Goal: Register for event/course

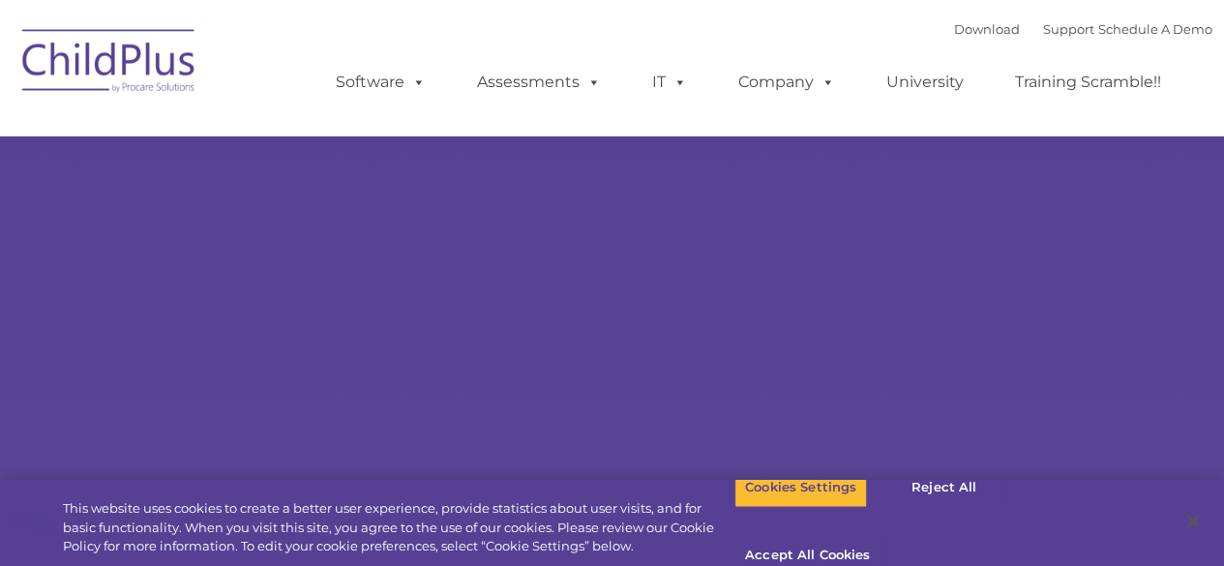
select select "MEDIUM"
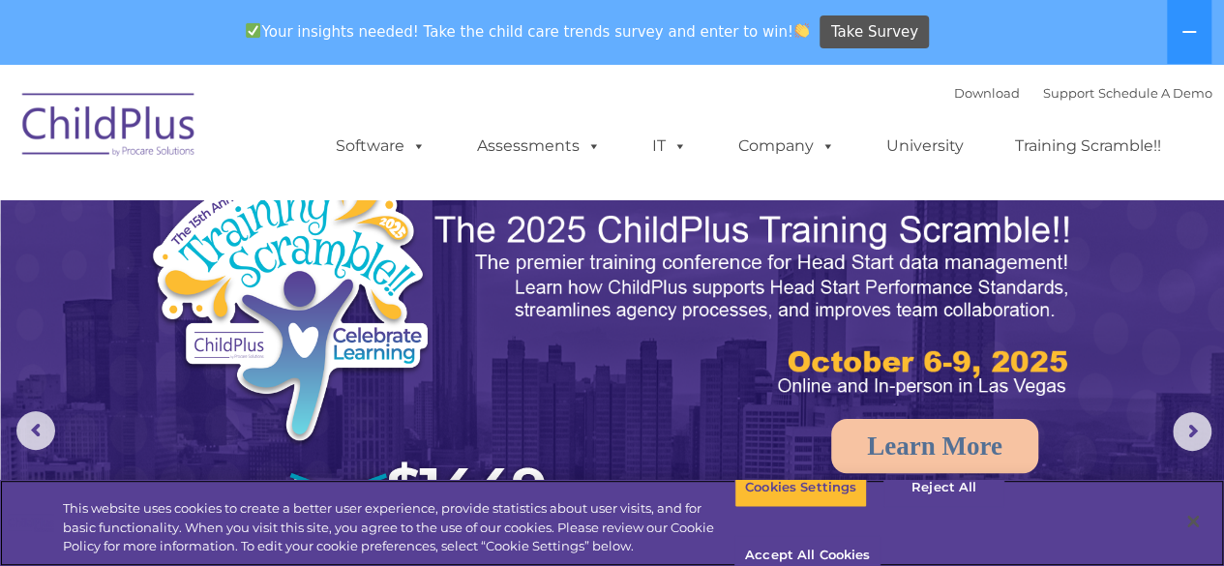
scroll to position [9, 0]
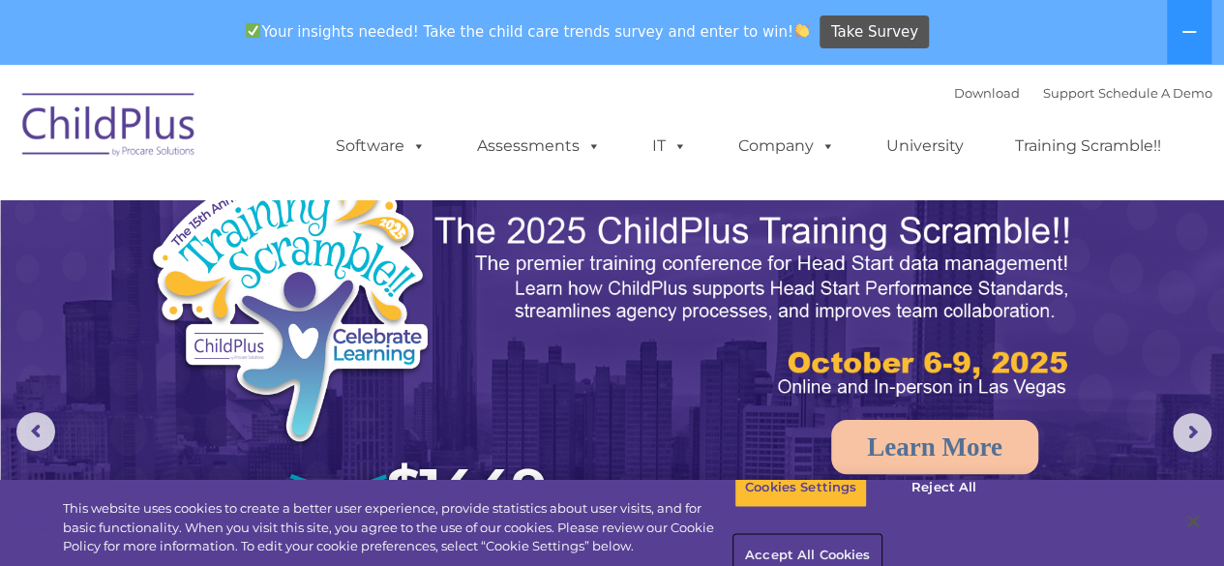
click at [880, 536] on button "Accept All Cookies" at bounding box center [807, 556] width 146 height 41
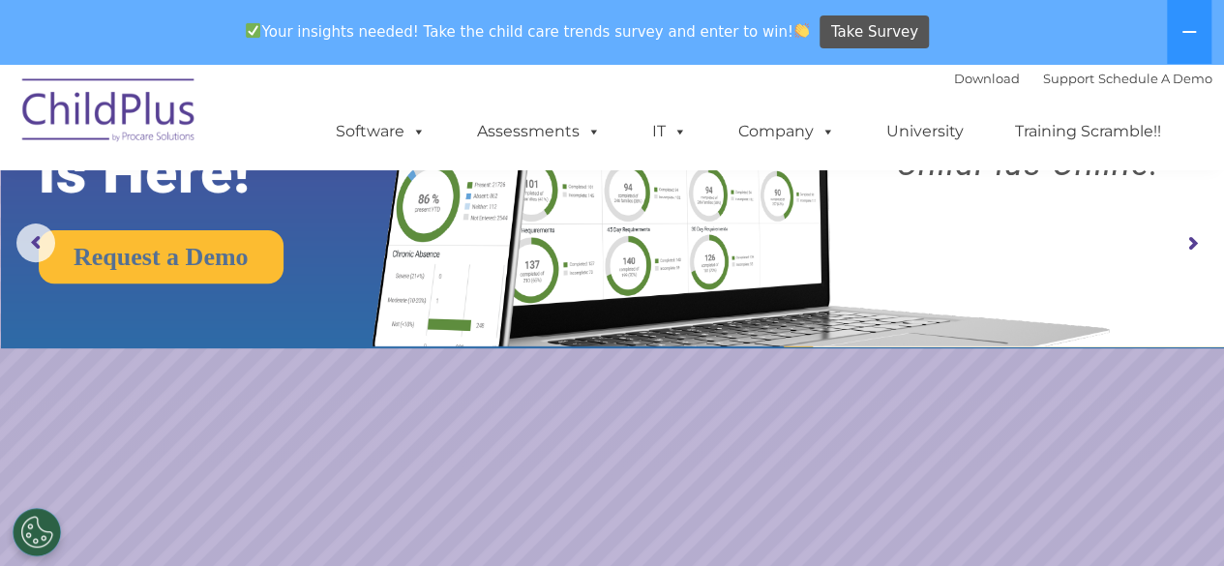
scroll to position [205, 0]
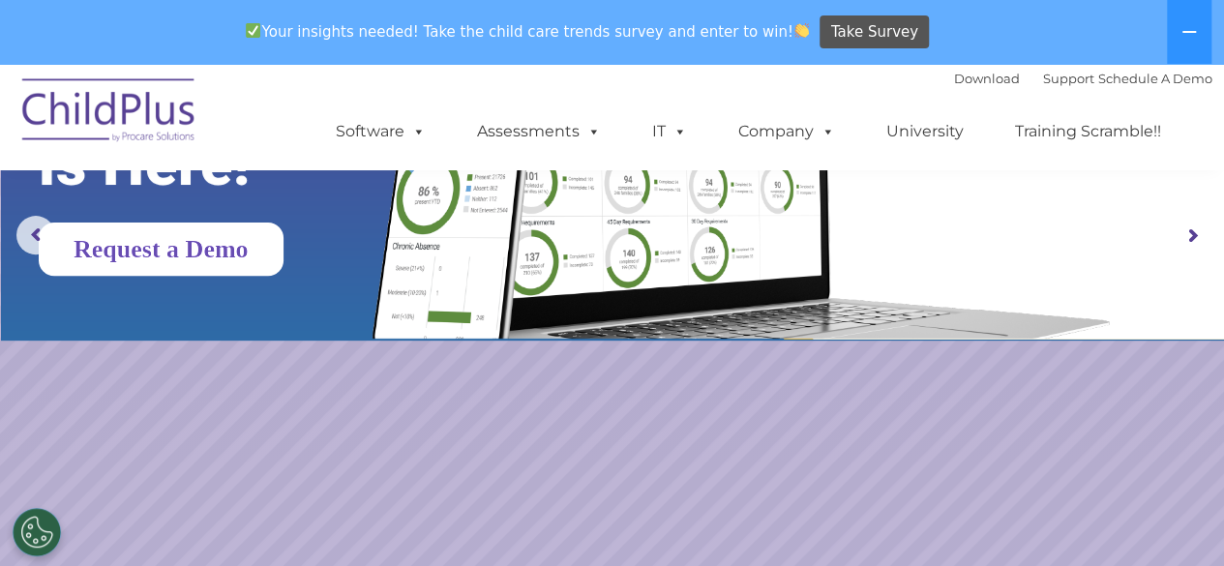
click at [238, 262] on link "Request a Demo" at bounding box center [161, 249] width 245 height 53
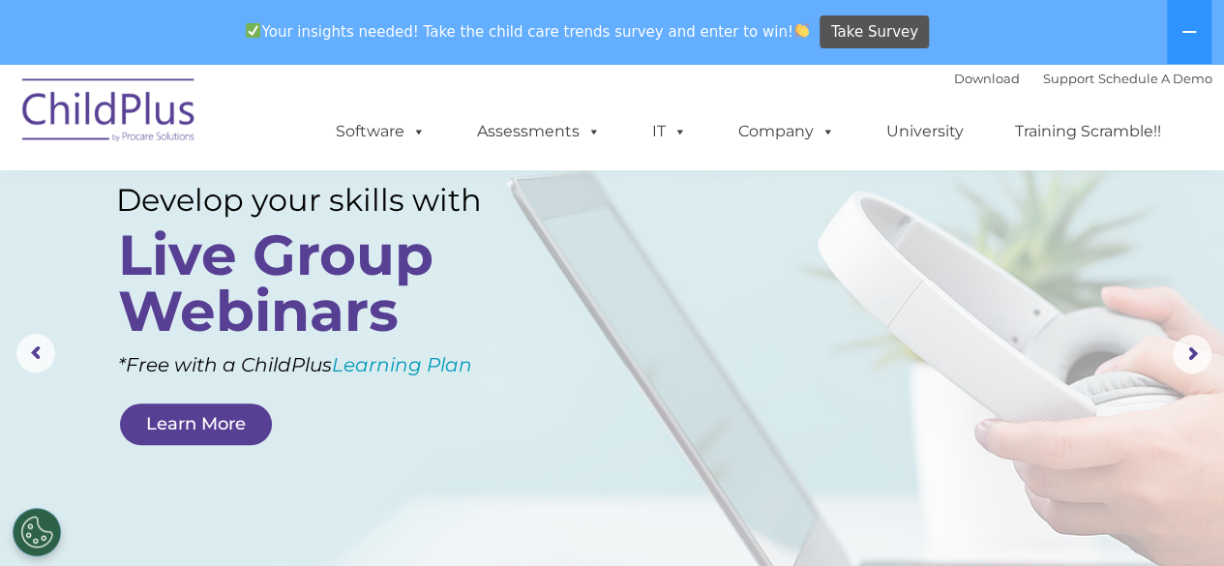
scroll to position [0, 0]
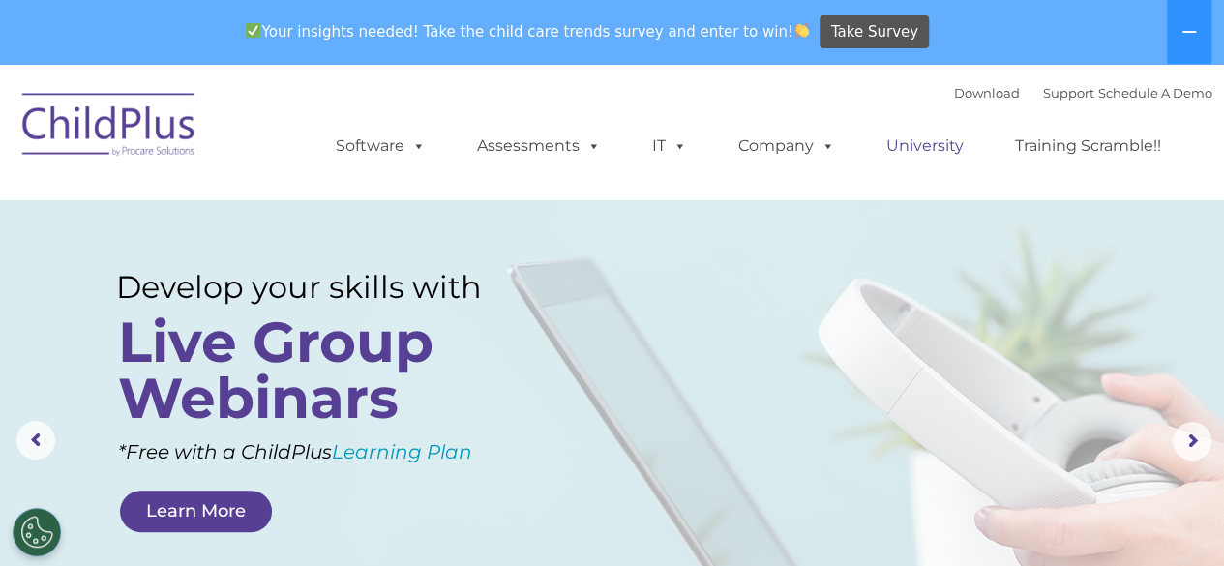
click at [933, 146] on link "University" at bounding box center [925, 146] width 116 height 39
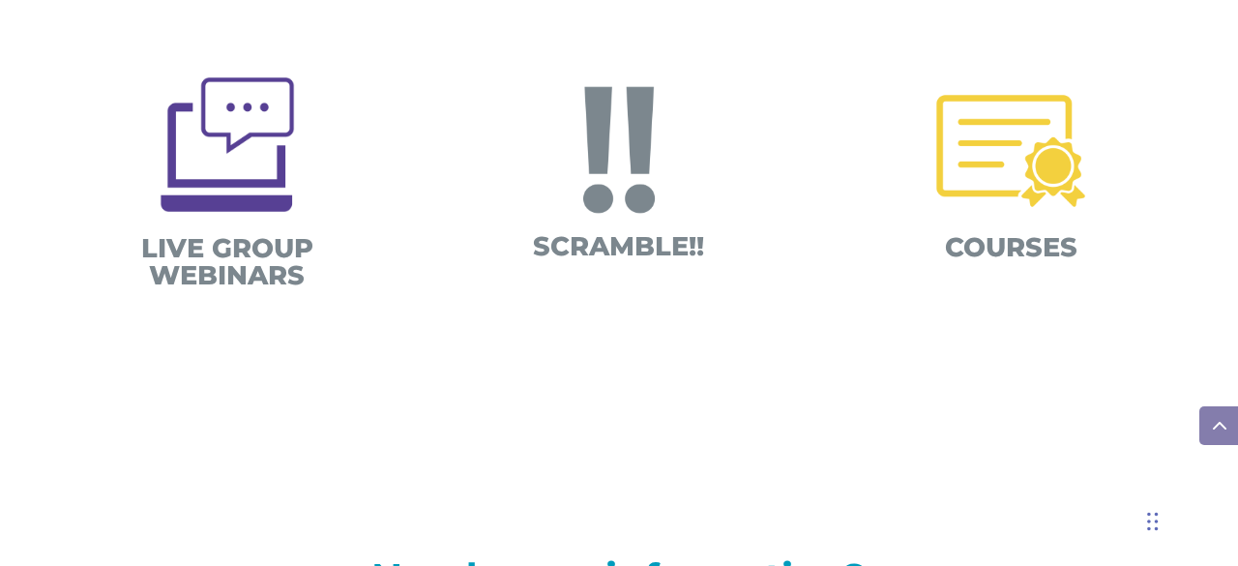
scroll to position [954, 0]
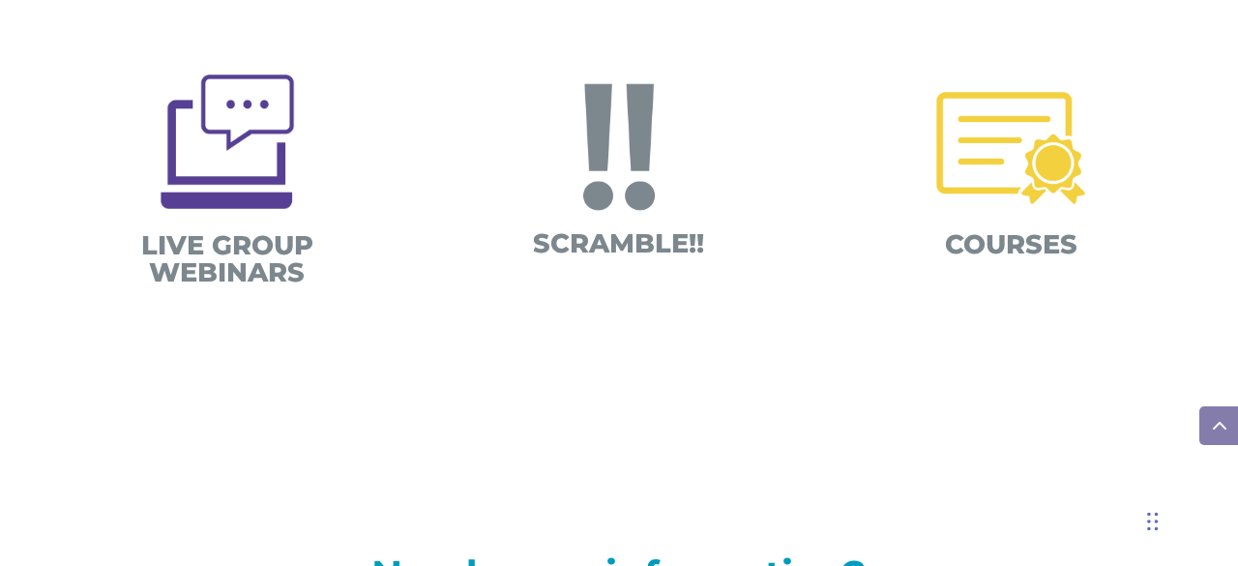
click at [623, 200] on img at bounding box center [619, 147] width 182 height 182
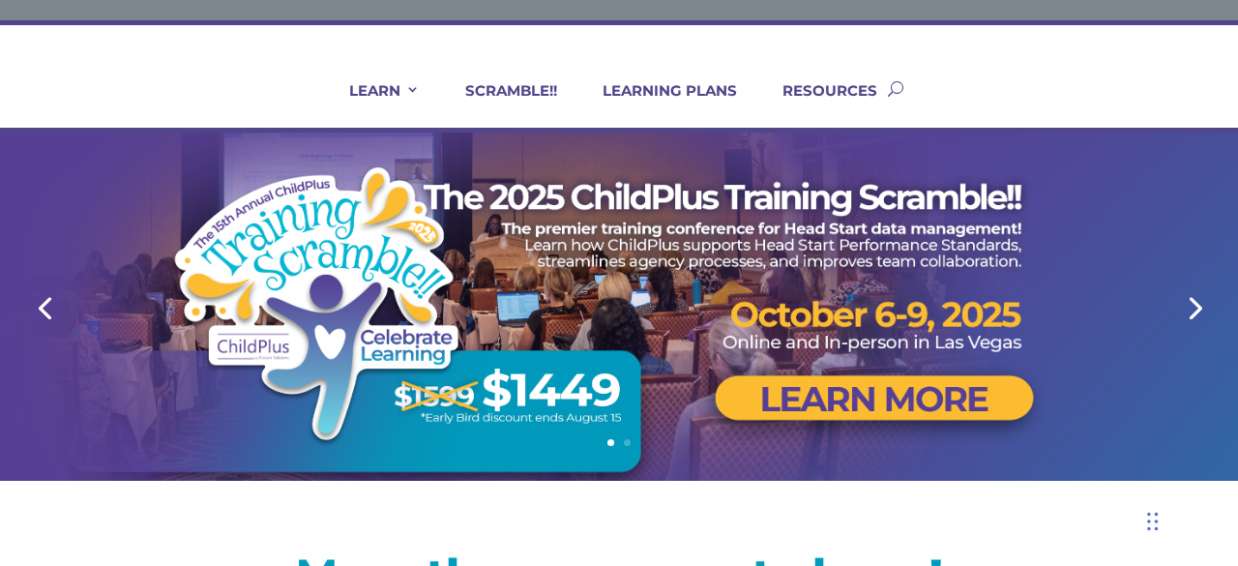
scroll to position [0, 0]
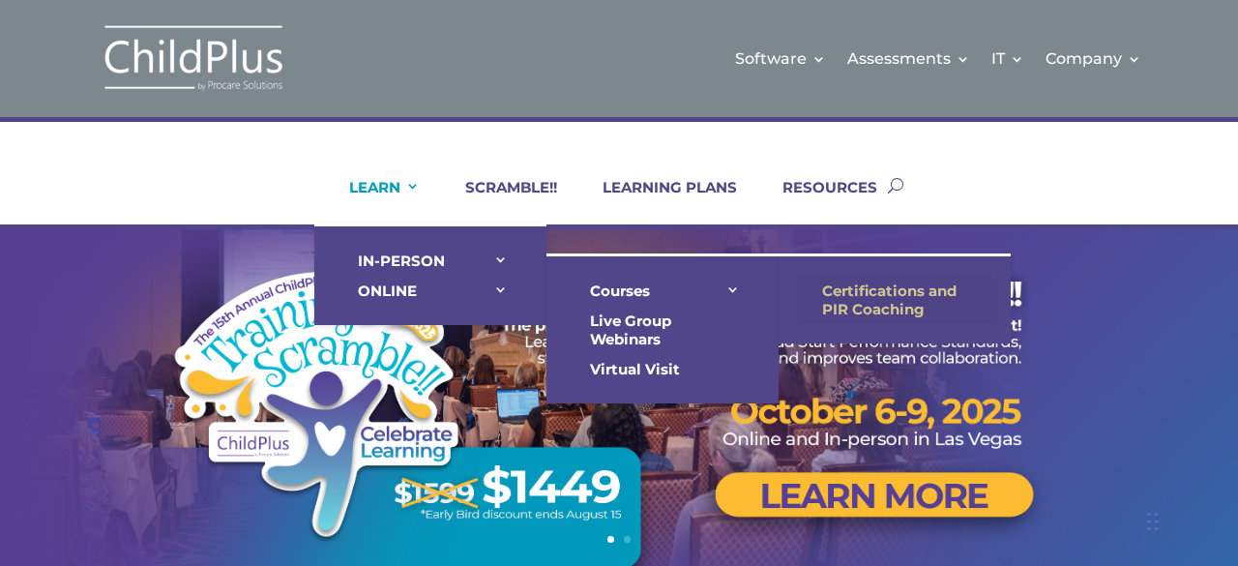
click at [861, 286] on link "Certifications and PIR Coaching" at bounding box center [895, 300] width 194 height 48
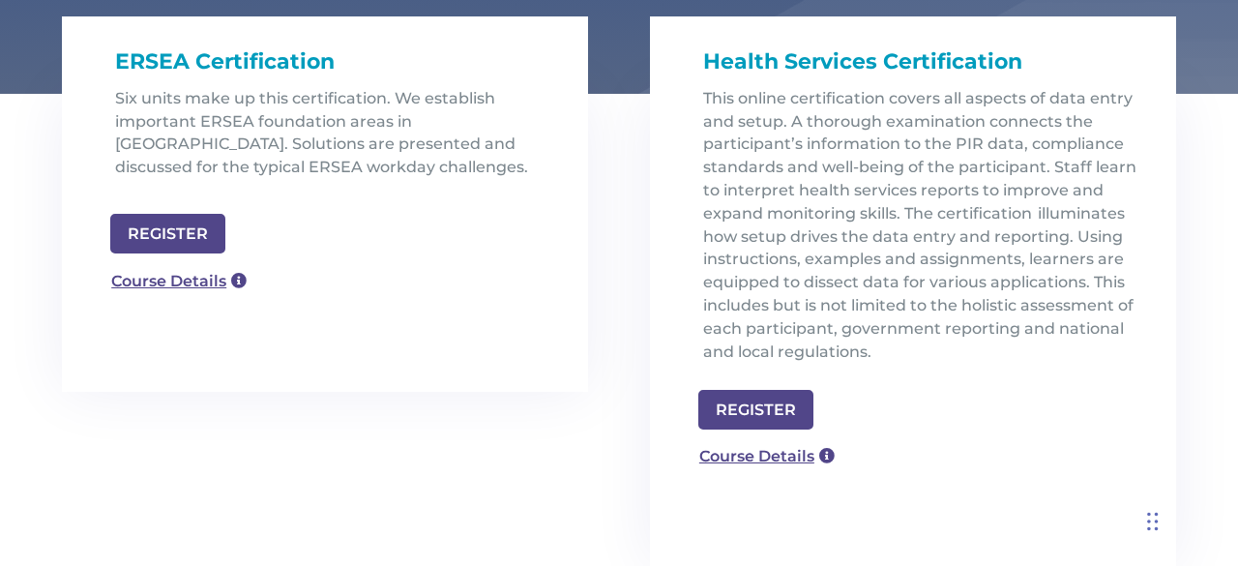
scroll to position [638, 0]
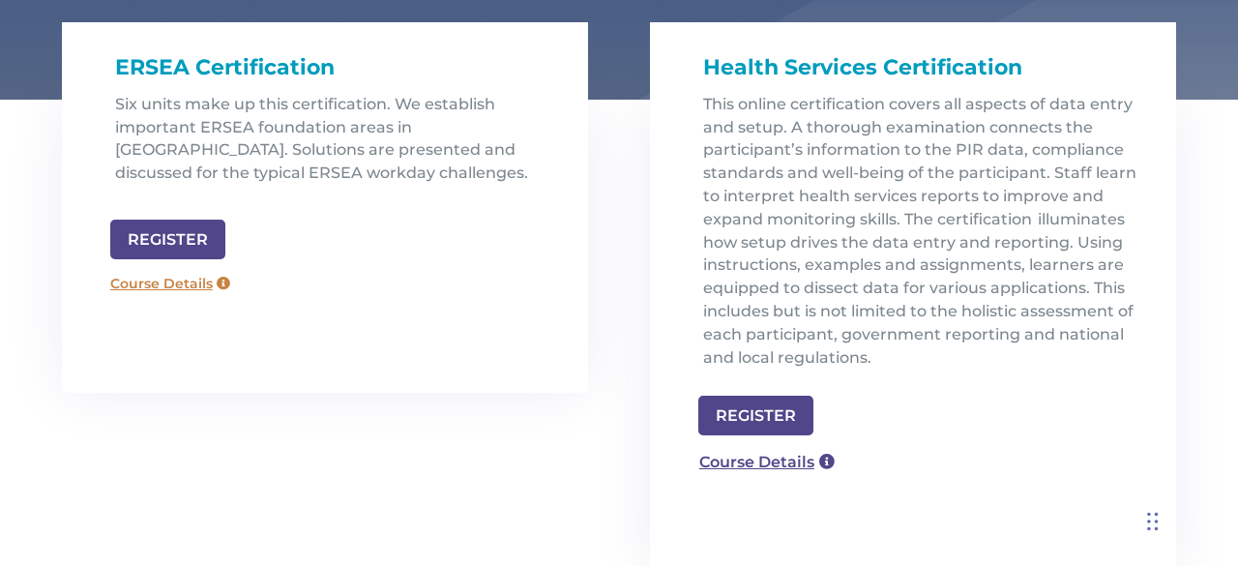
click at [152, 283] on link "Course Details" at bounding box center [170, 284] width 139 height 31
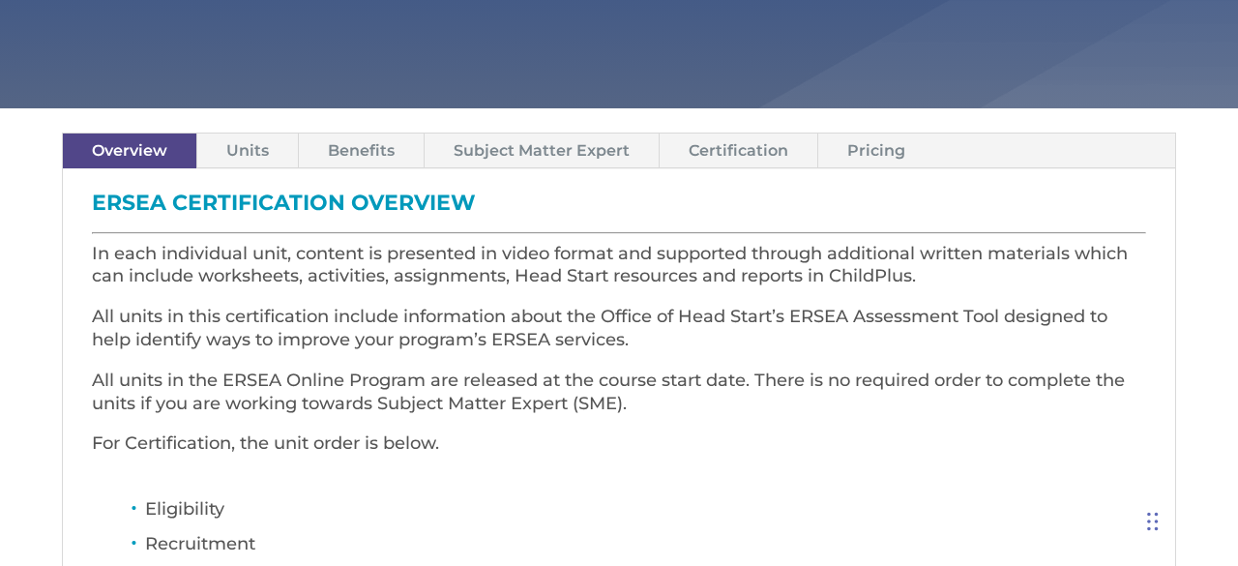
scroll to position [486, 0]
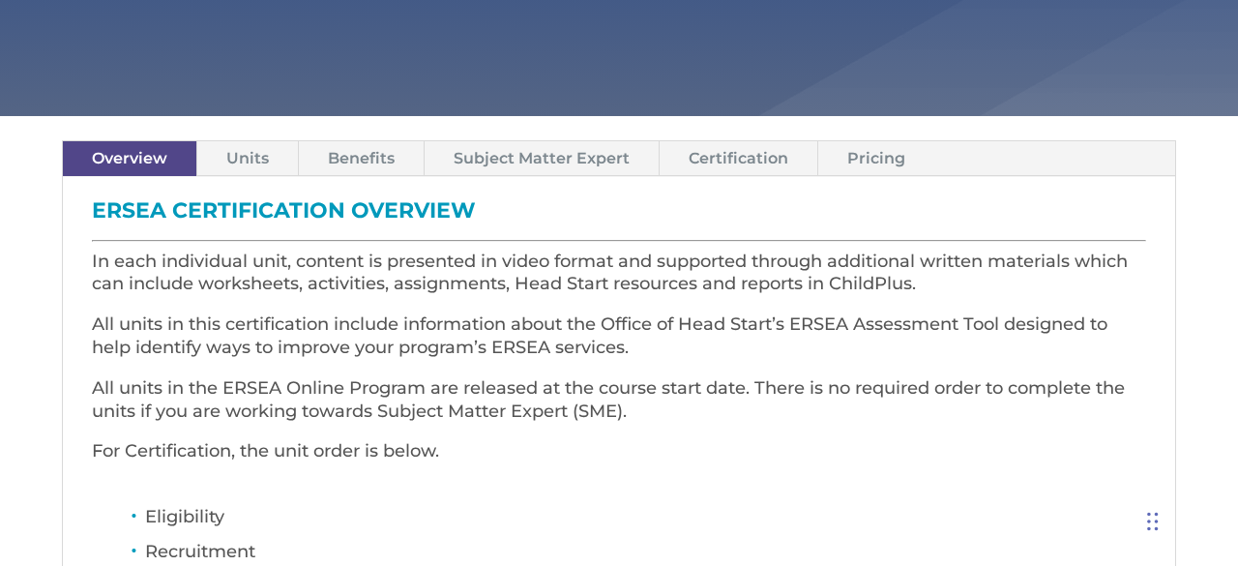
click at [874, 164] on link "Pricing" at bounding box center [877, 158] width 116 height 34
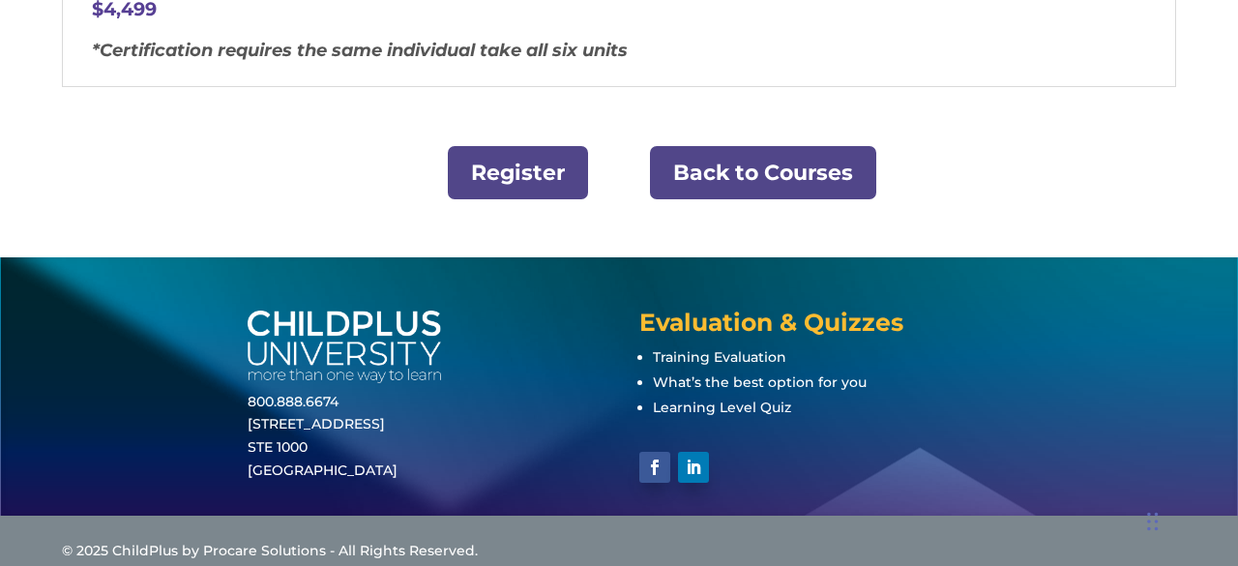
scroll to position [741, 0]
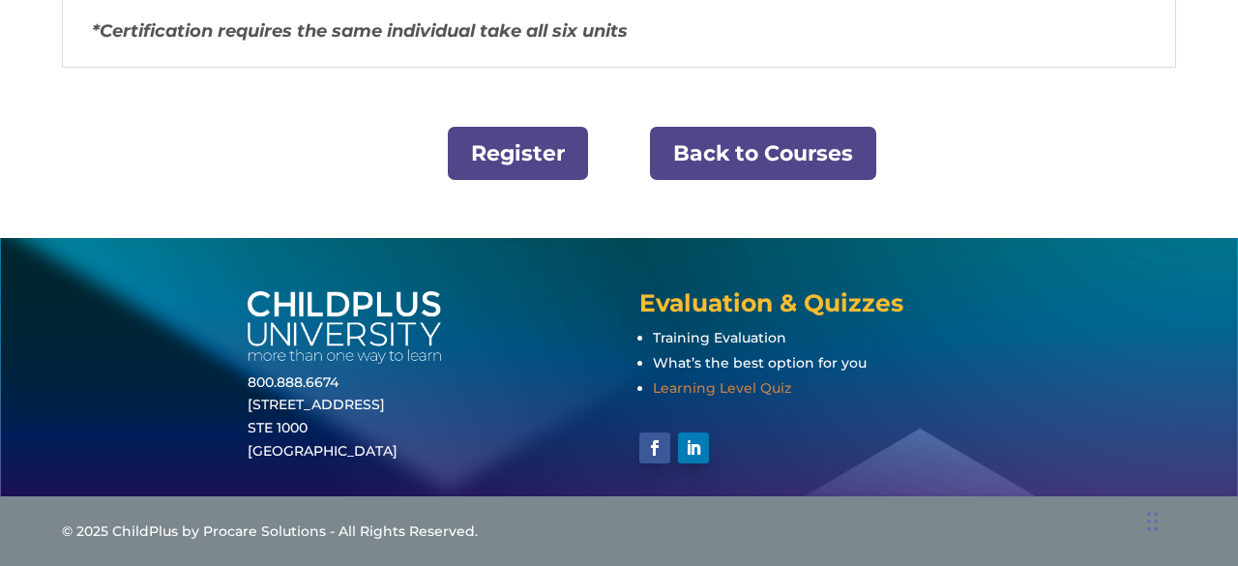
click at [708, 385] on span "Learning Level Quiz" at bounding box center [722, 387] width 138 height 17
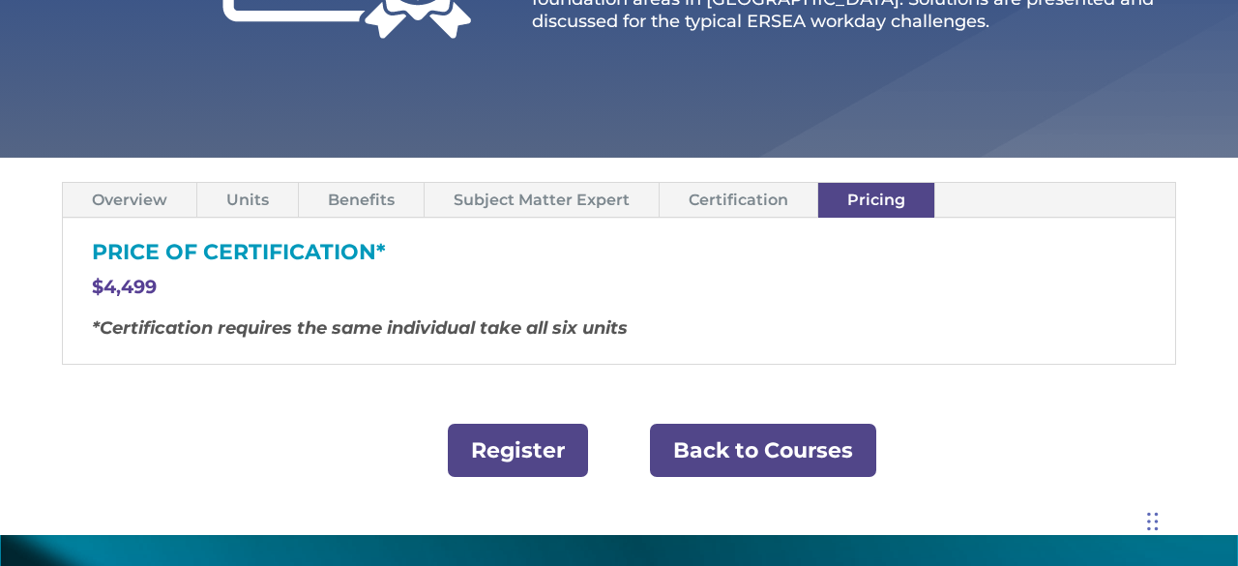
scroll to position [445, 0]
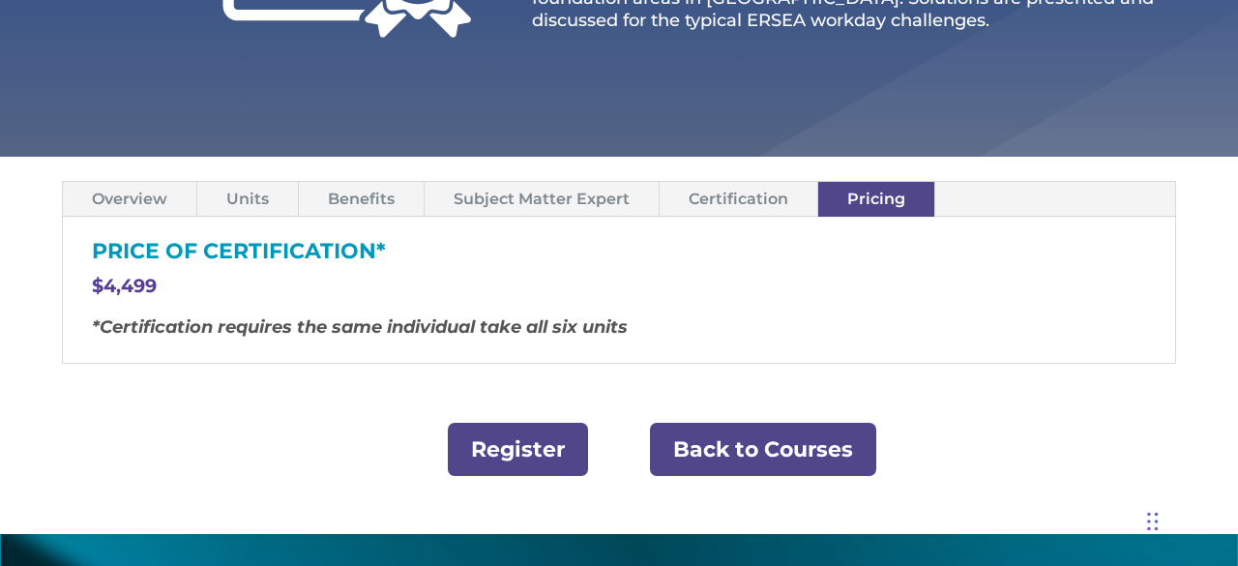
click at [602, 202] on link "Subject Matter Expert" at bounding box center [542, 199] width 234 height 34
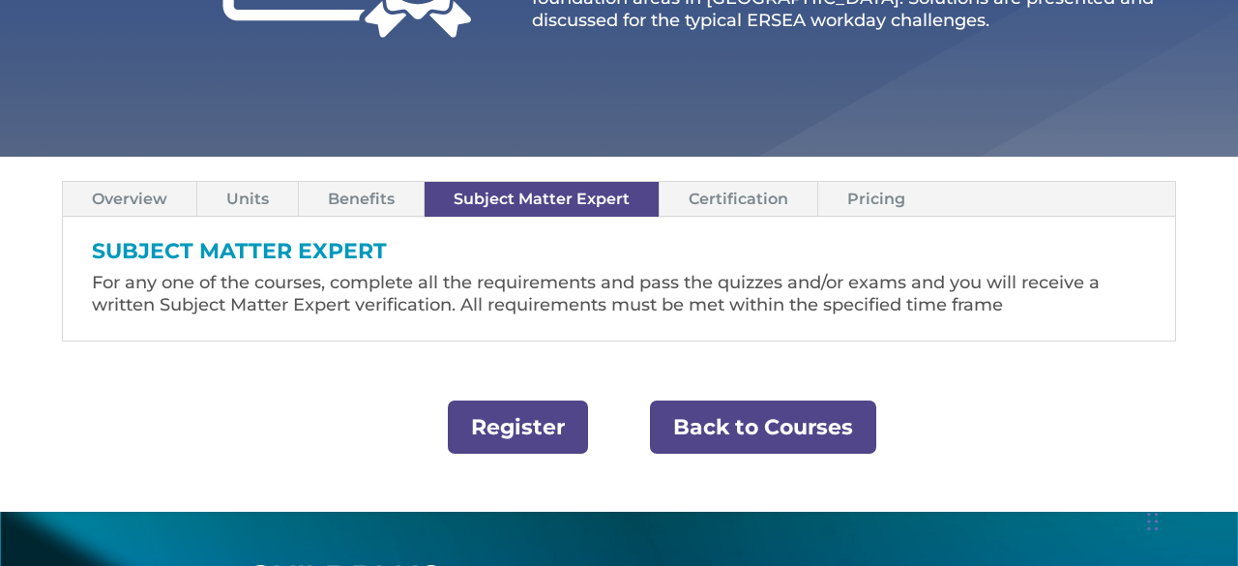
click at [538, 429] on link "Register" at bounding box center [518, 427] width 140 height 53
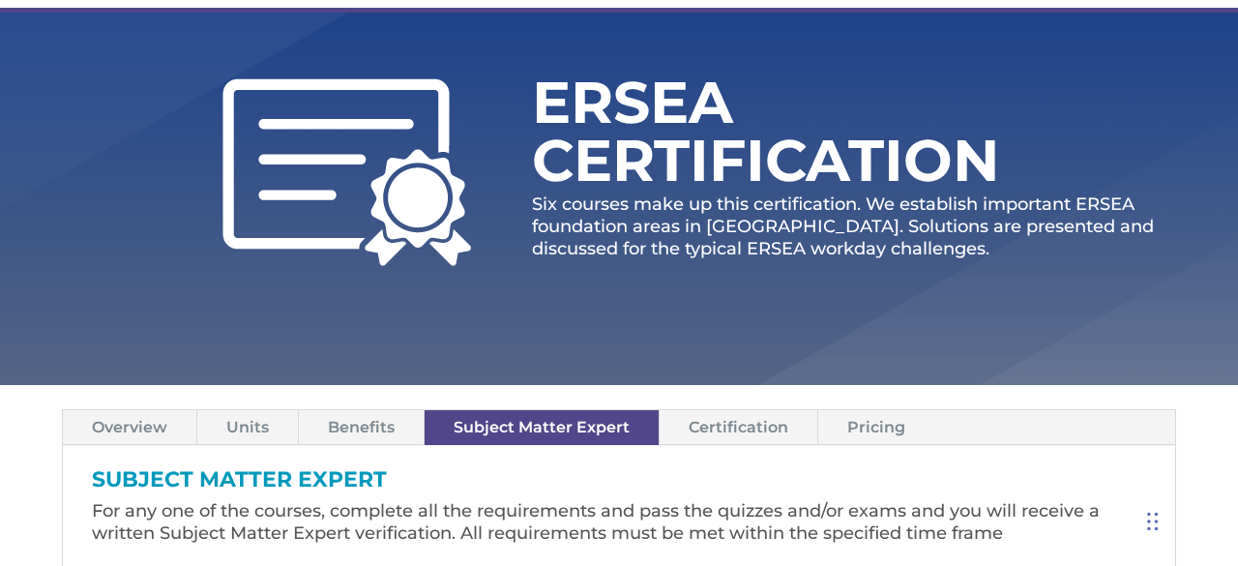
scroll to position [0, 0]
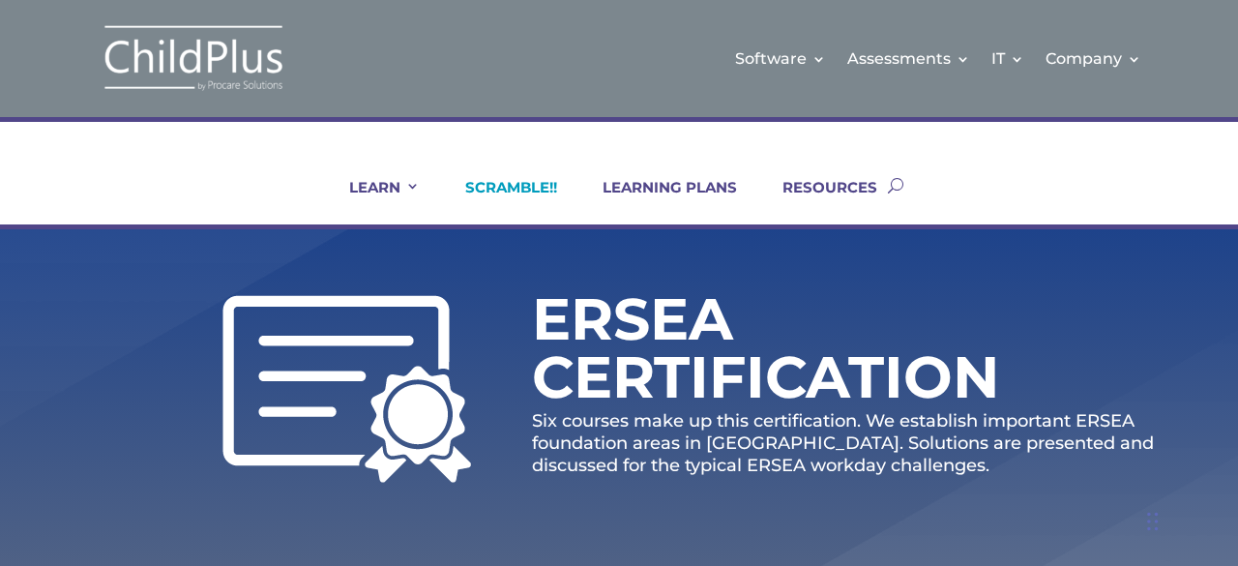
click at [534, 185] on link "SCRAMBLE!!" at bounding box center [499, 201] width 116 height 46
